Goal: Entertainment & Leisure: Consume media (video, audio)

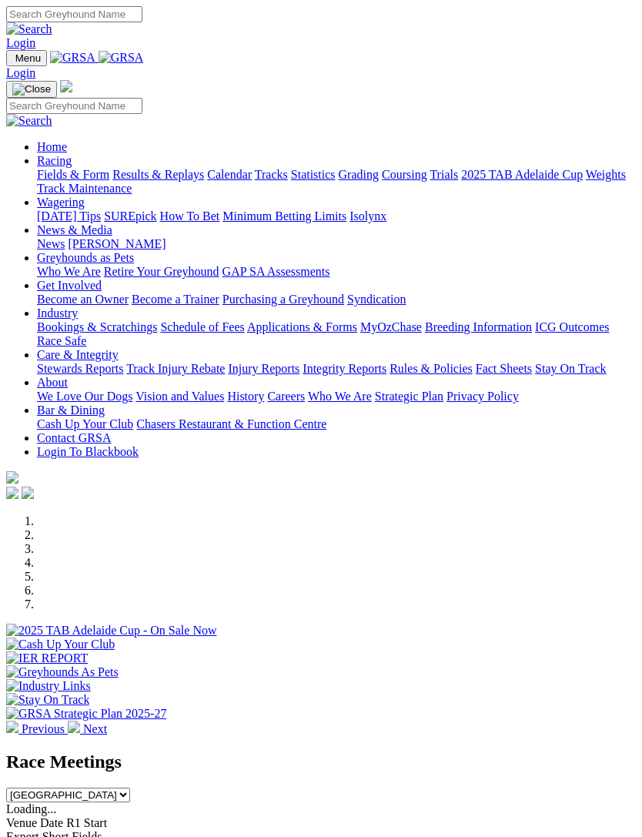
click at [72, 164] on link "Racing" at bounding box center [54, 160] width 35 height 13
click at [180, 181] on link "Results & Replays" at bounding box center [158, 174] width 92 height 13
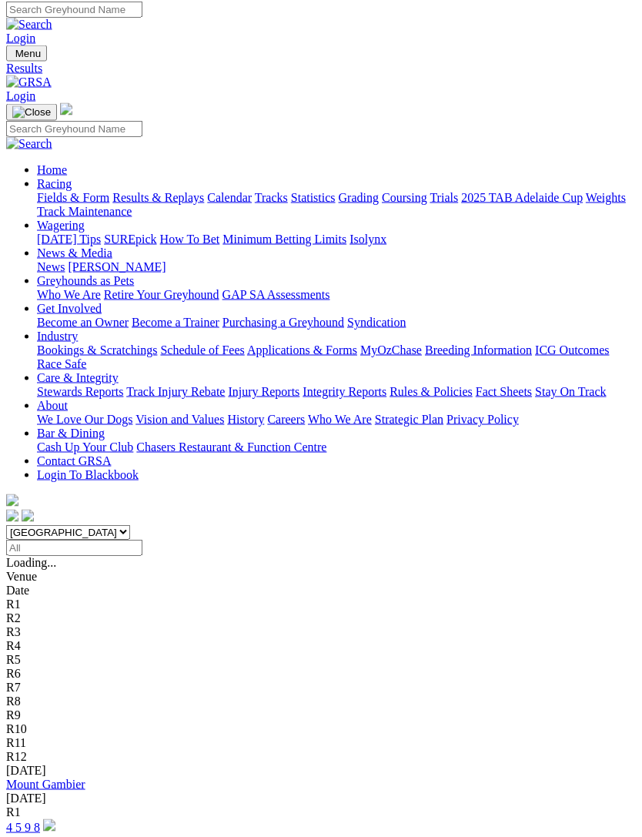
scroll to position [6, 0]
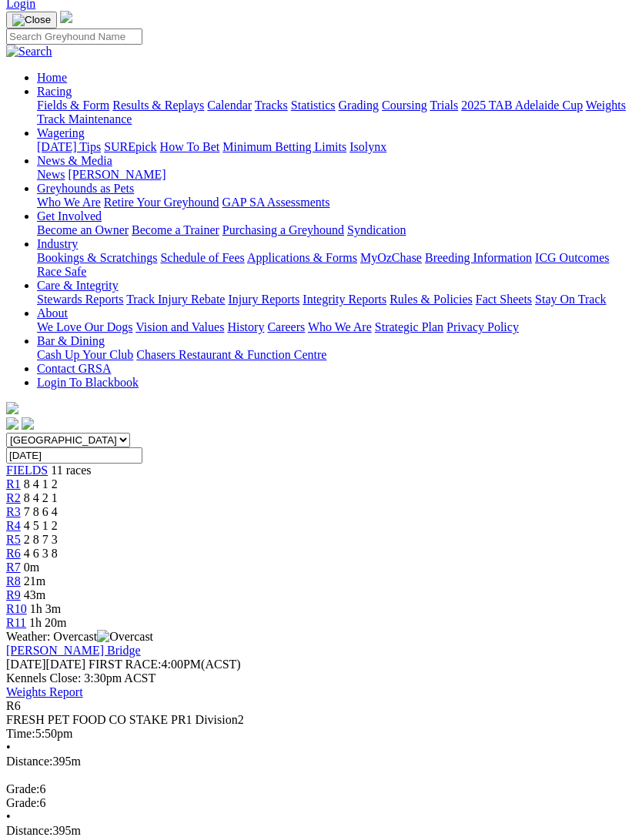
scroll to position [96, 0]
click at [58, 533] on span "2 8 7 3" at bounding box center [41, 539] width 34 height 13
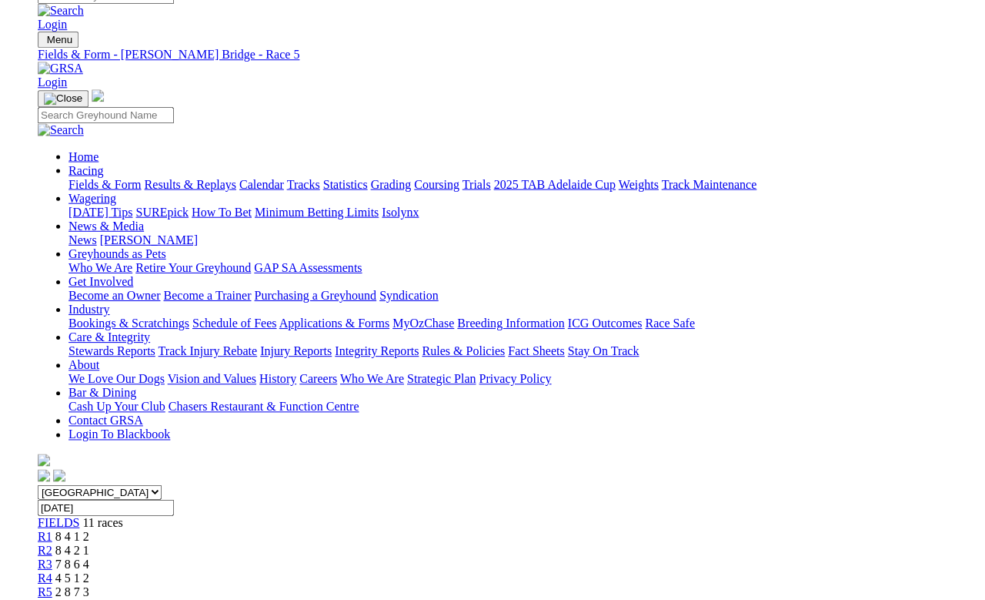
scroll to position [5, 0]
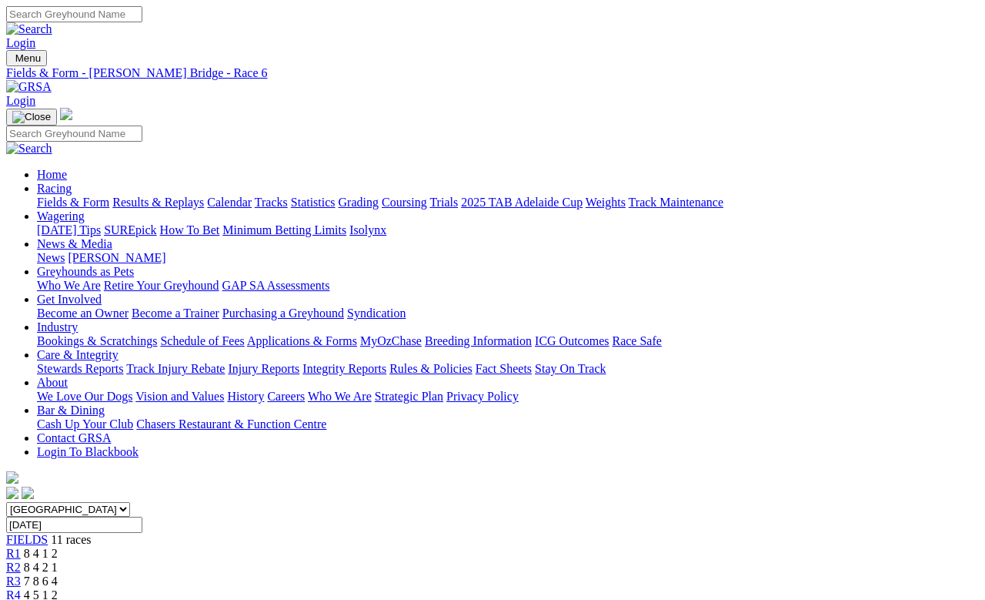
scroll to position [6, 0]
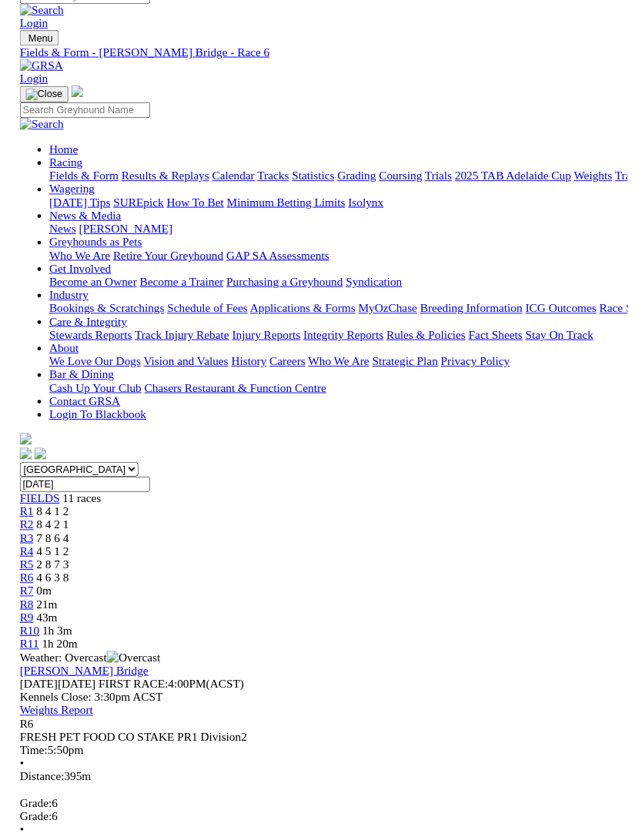
scroll to position [0, 0]
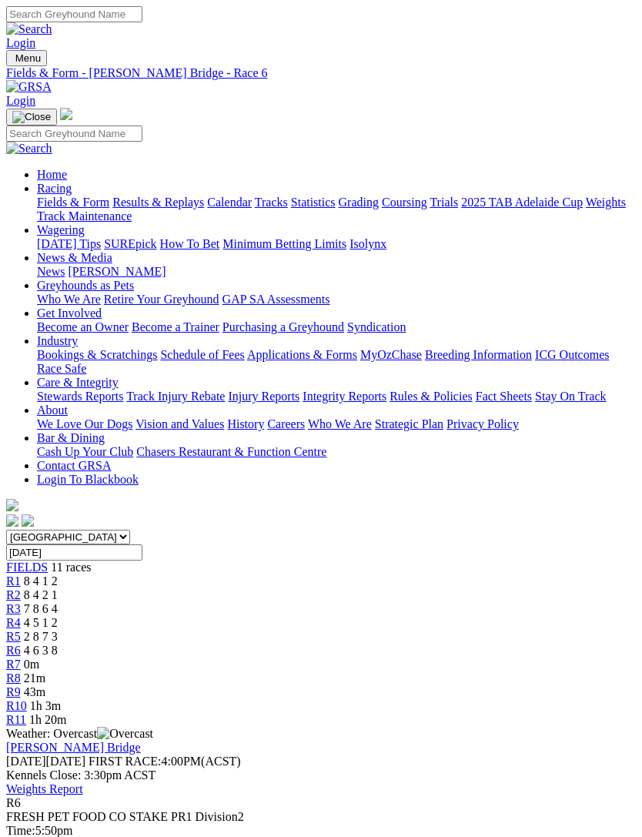
click at [256, 599] on div "R4 4 5 1 2" at bounding box center [321, 623] width 630 height 14
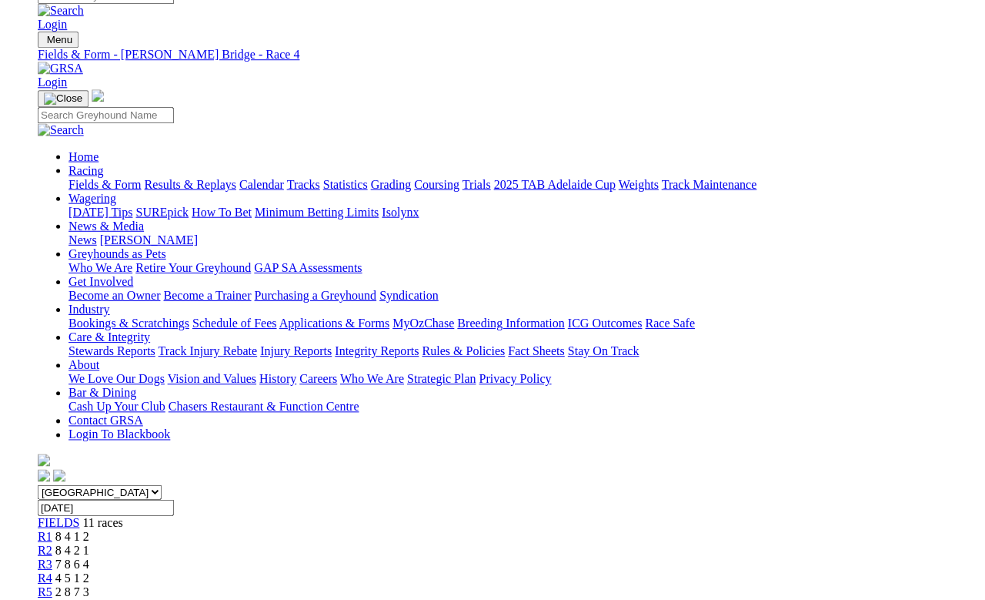
scroll to position [5, 0]
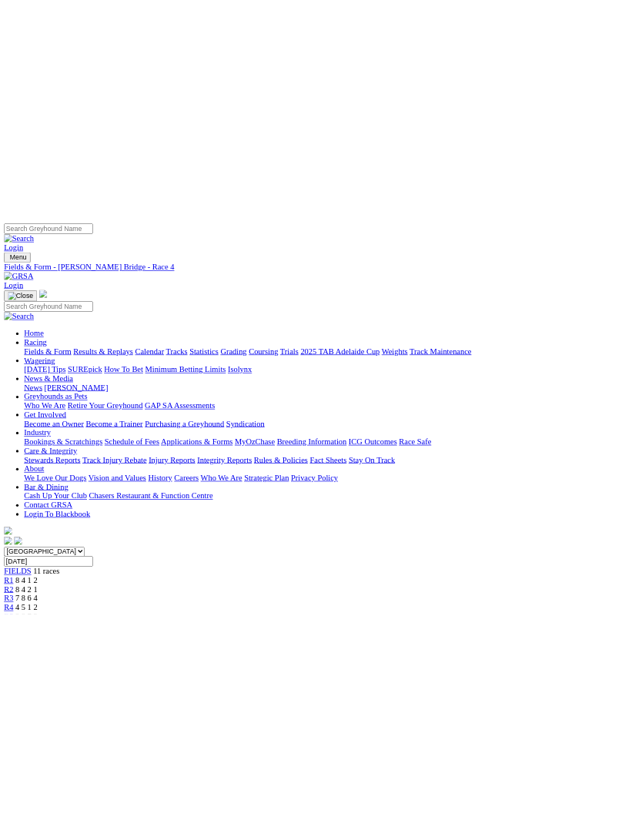
scroll to position [0, 0]
